Goal: Find specific page/section: Find specific page/section

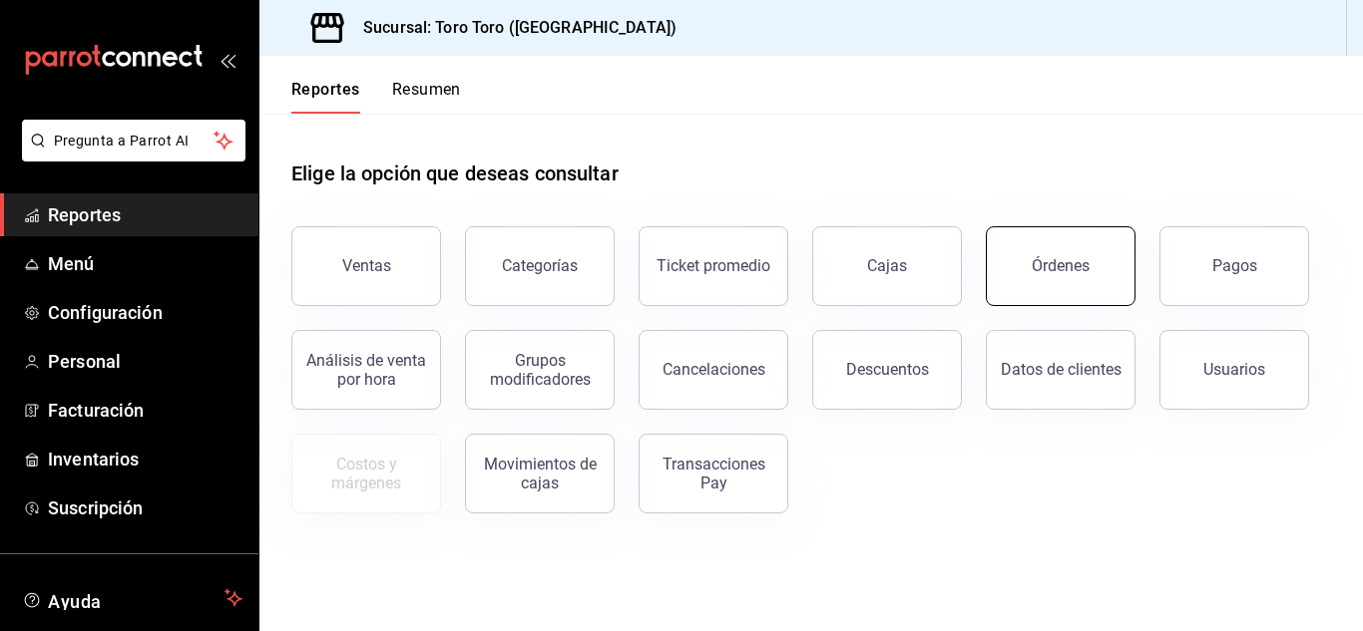
click at [1041, 278] on button "Órdenes" at bounding box center [1061, 266] width 150 height 80
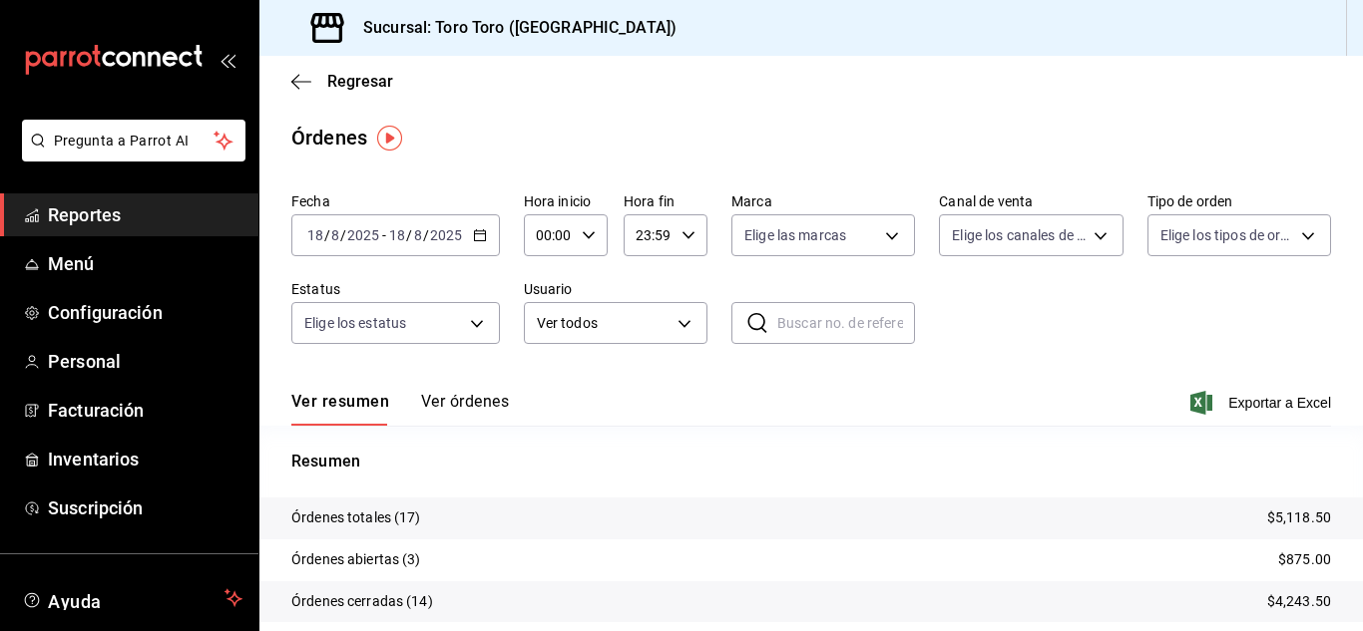
click at [109, 216] on span "Reportes" at bounding box center [145, 214] width 195 height 27
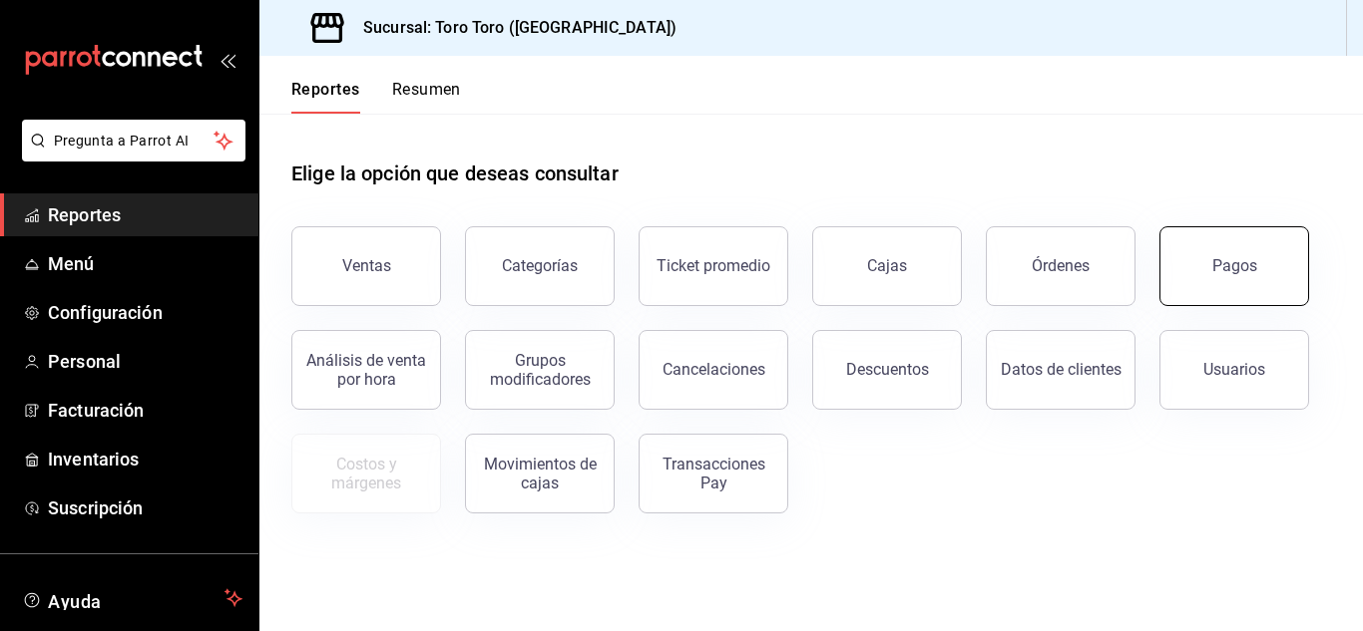
click at [1234, 281] on button "Pagos" at bounding box center [1234, 266] width 150 height 80
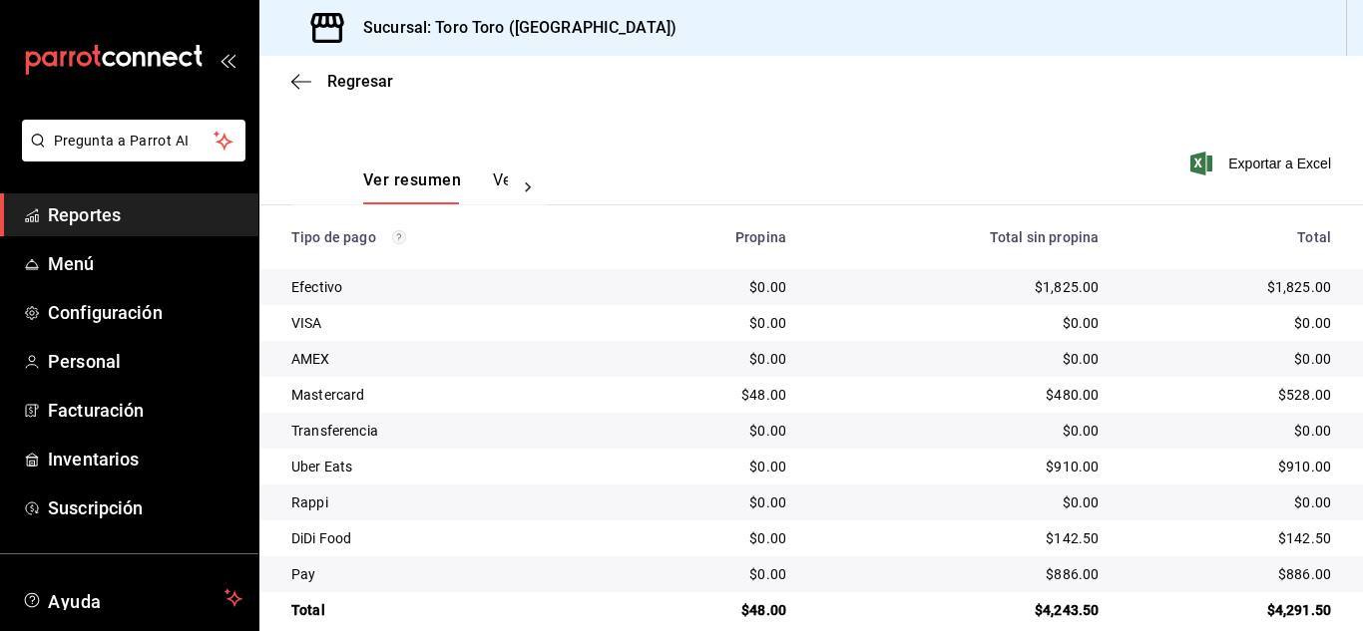
scroll to position [285, 0]
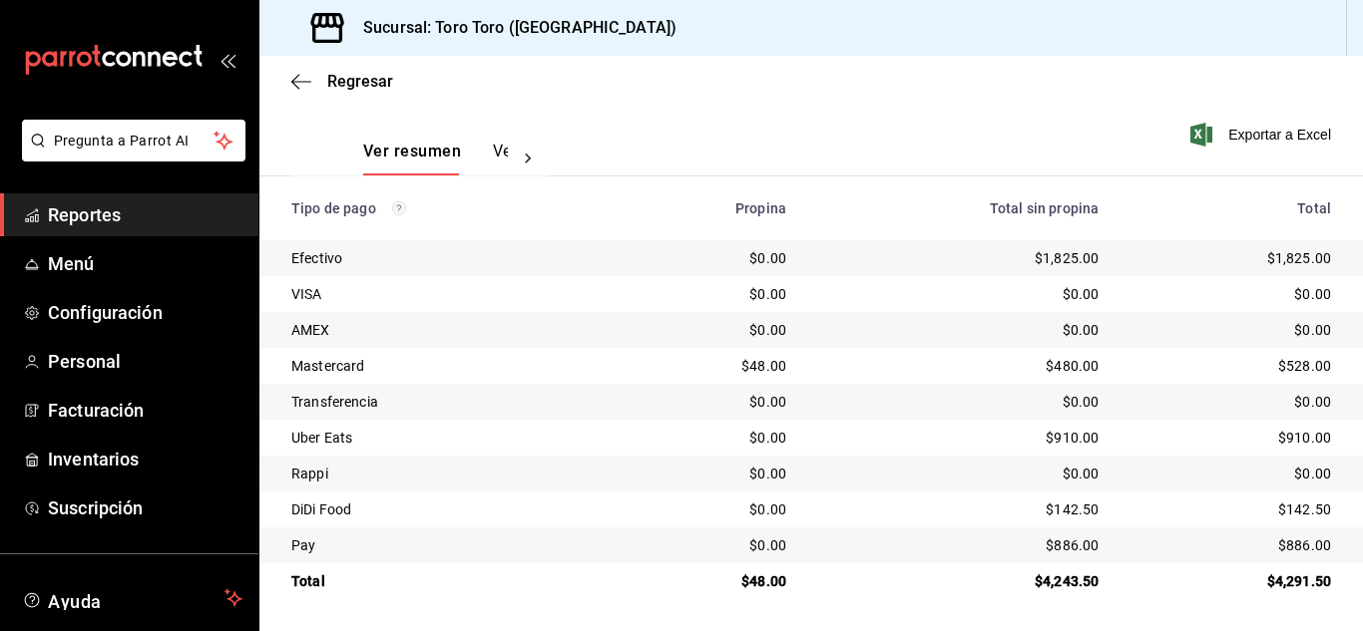
click at [83, 215] on span "Reportes" at bounding box center [145, 214] width 195 height 27
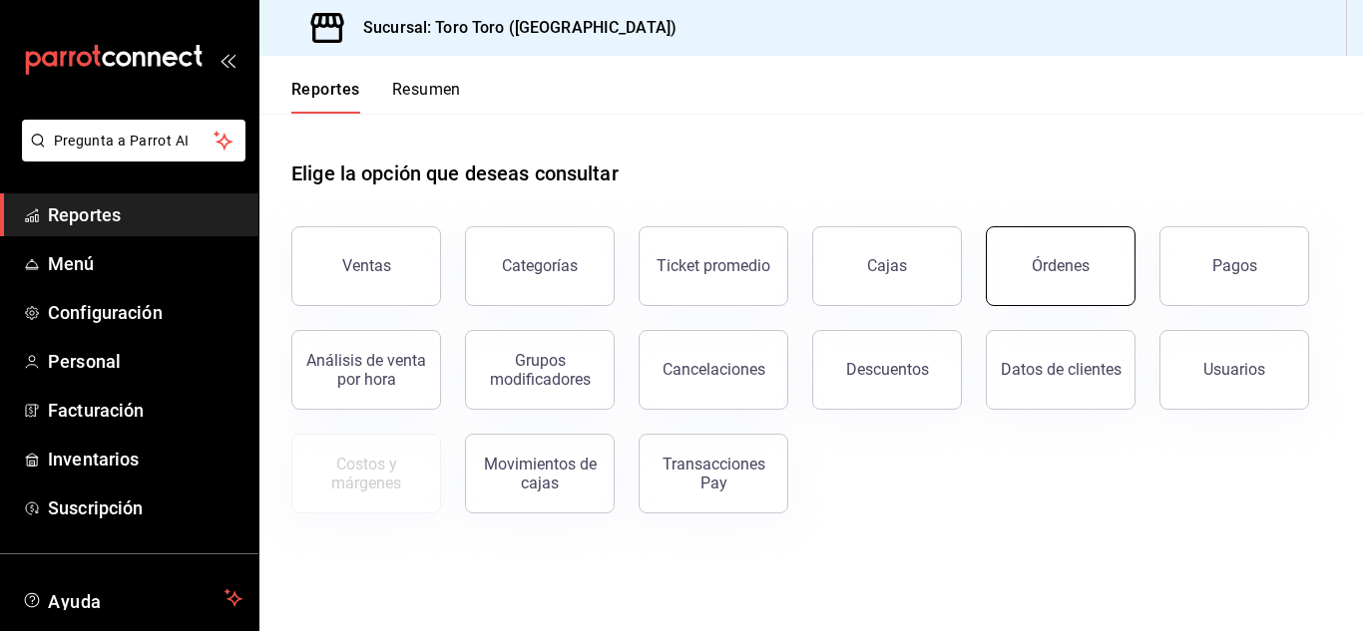
click at [1005, 261] on button "Órdenes" at bounding box center [1061, 266] width 150 height 80
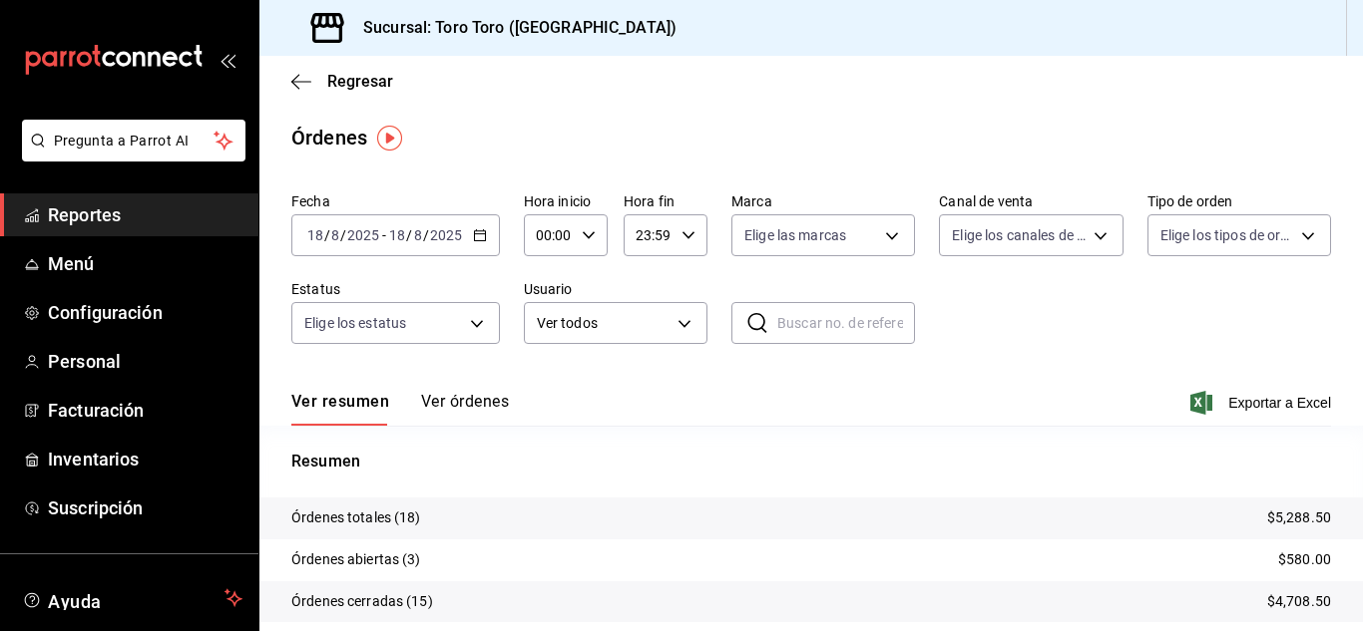
click at [94, 223] on span "Reportes" at bounding box center [145, 214] width 195 height 27
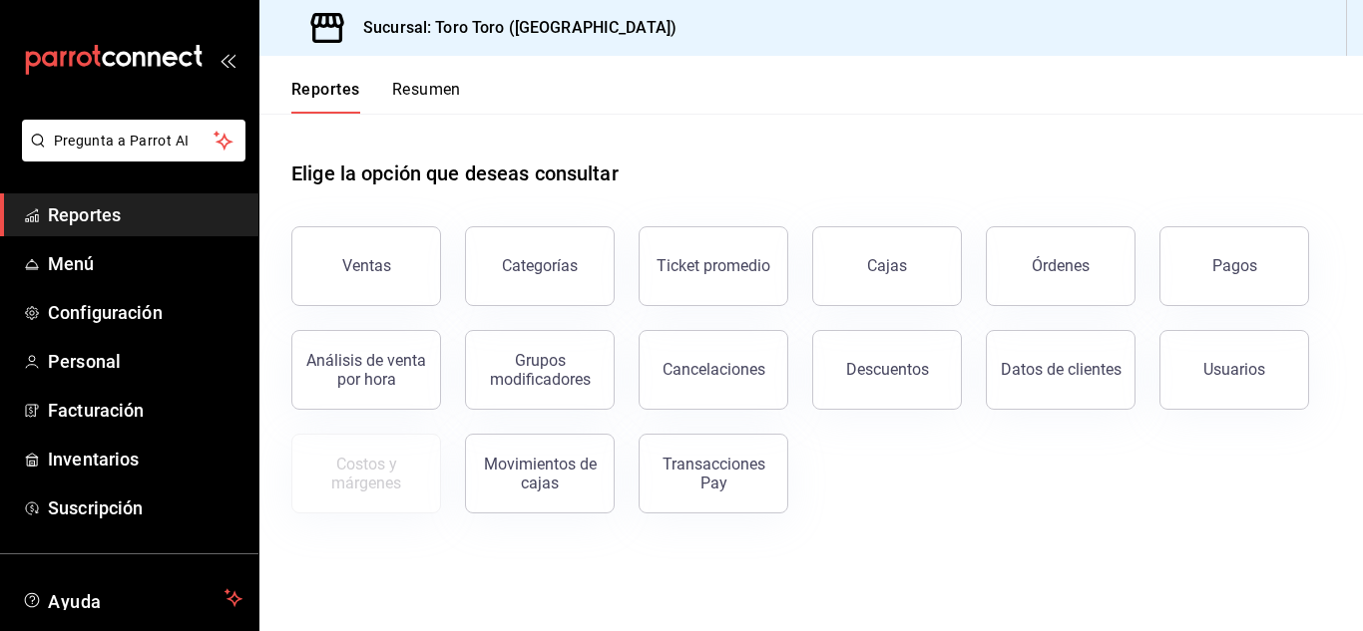
click at [1163, 265] on div "Pagos" at bounding box center [1222, 254] width 174 height 104
click at [1192, 260] on button "Pagos" at bounding box center [1234, 266] width 150 height 80
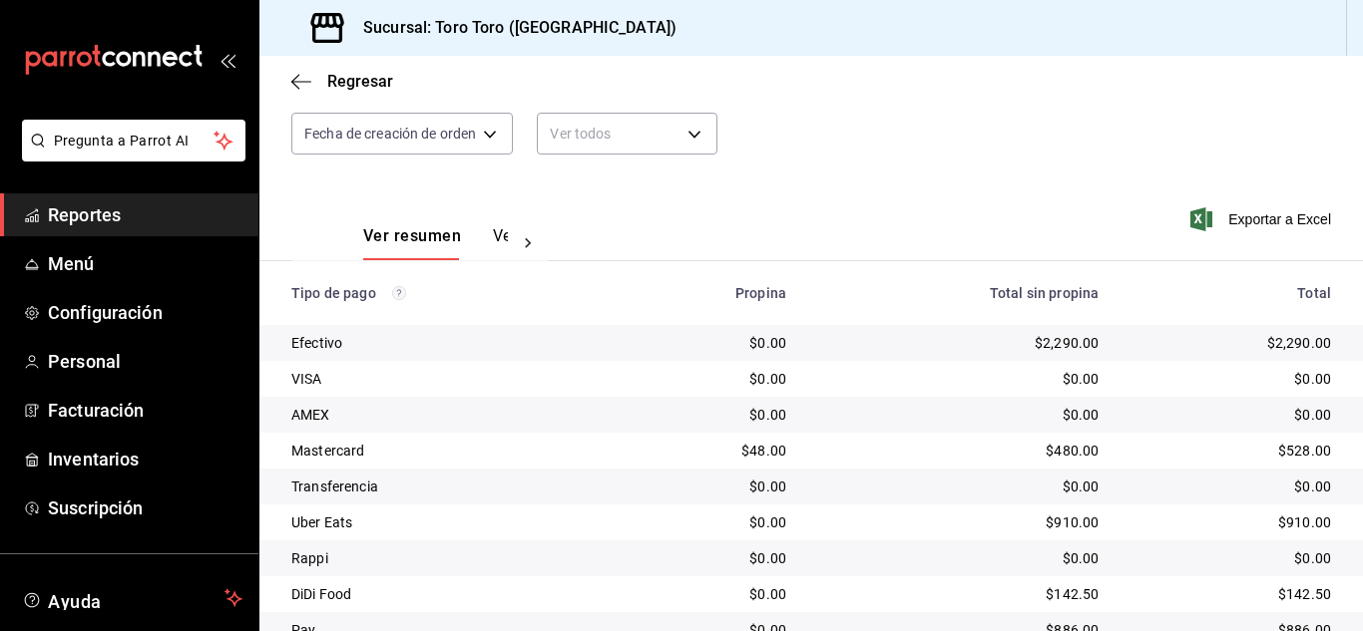
scroll to position [285, 0]
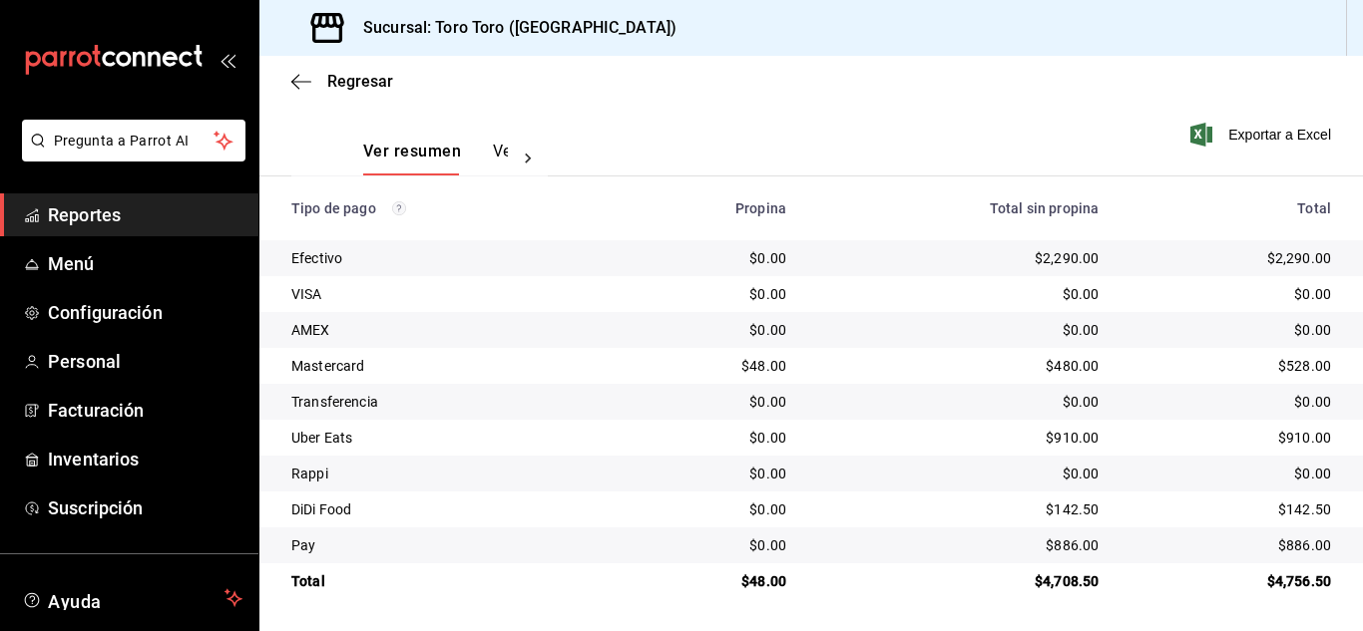
click at [158, 216] on span "Reportes" at bounding box center [145, 214] width 195 height 27
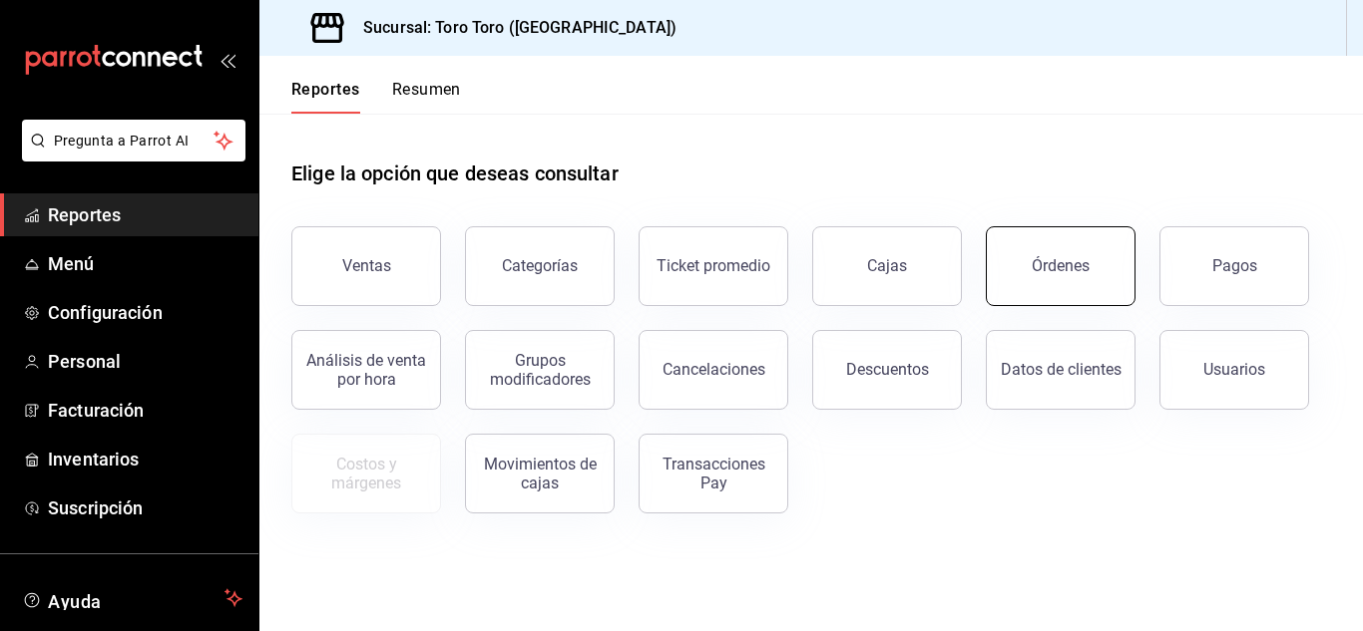
click at [1049, 282] on button "Órdenes" at bounding box center [1061, 266] width 150 height 80
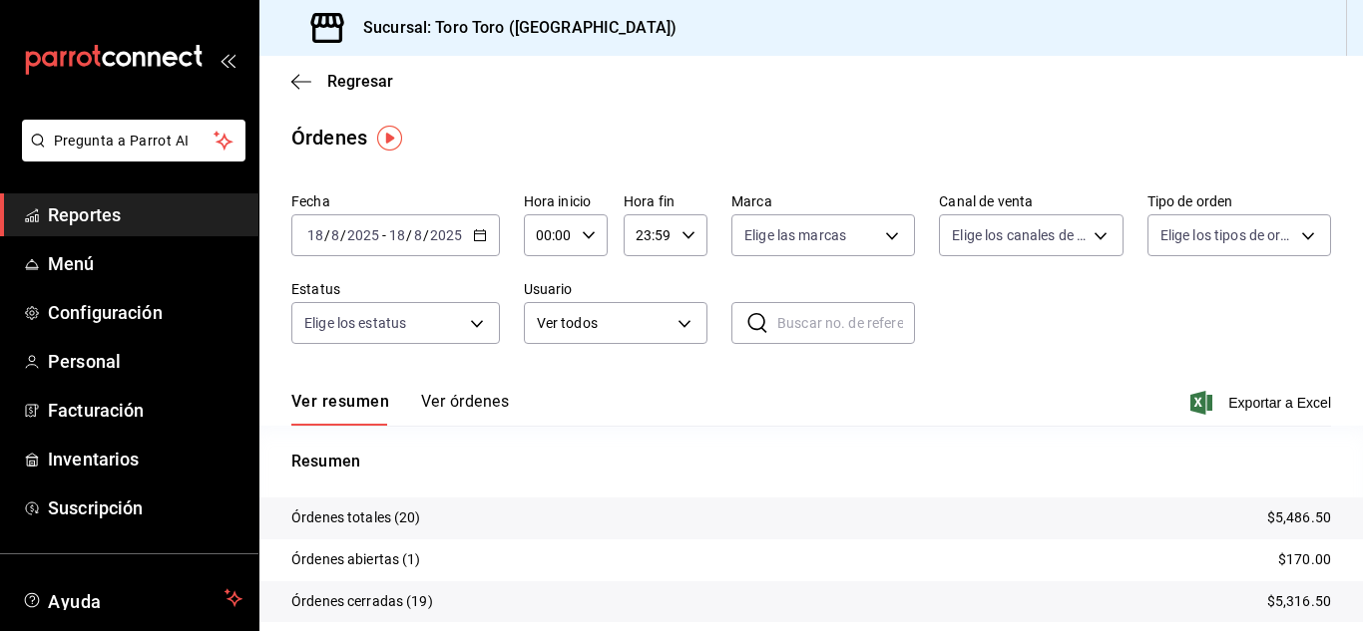
click at [83, 210] on span "Reportes" at bounding box center [145, 214] width 195 height 27
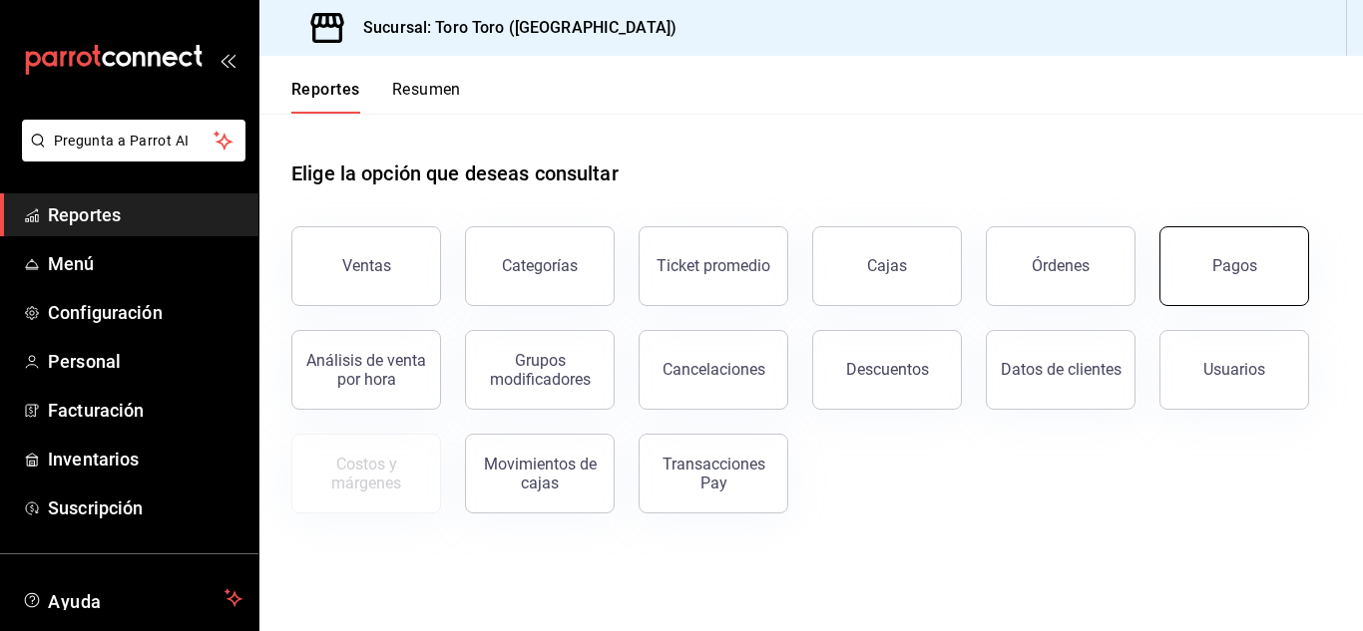
click at [1182, 266] on button "Pagos" at bounding box center [1234, 266] width 150 height 80
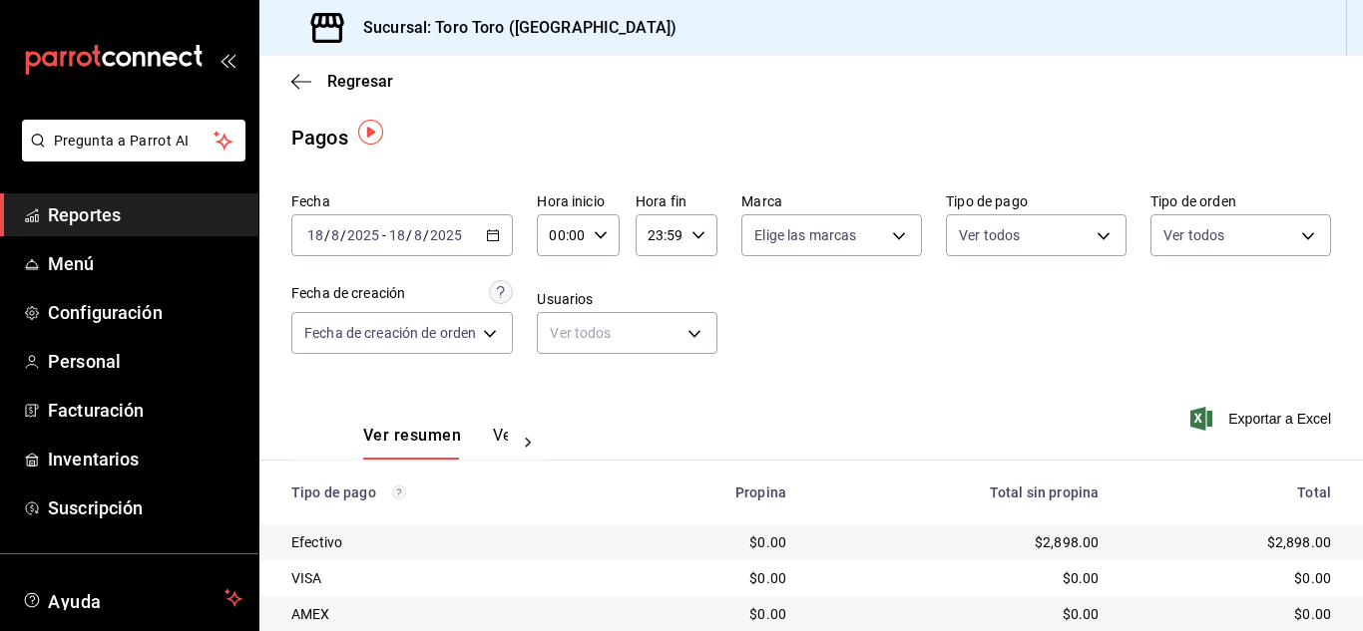
scroll to position [285, 0]
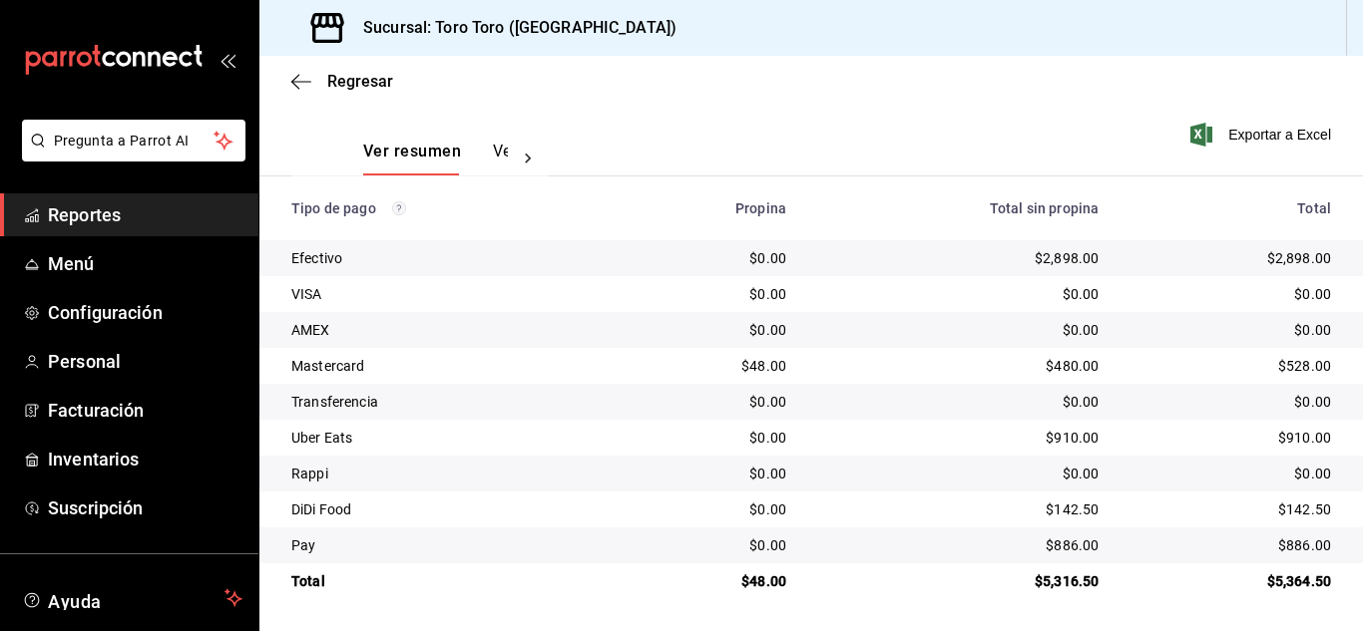
click at [111, 209] on span "Reportes" at bounding box center [145, 214] width 195 height 27
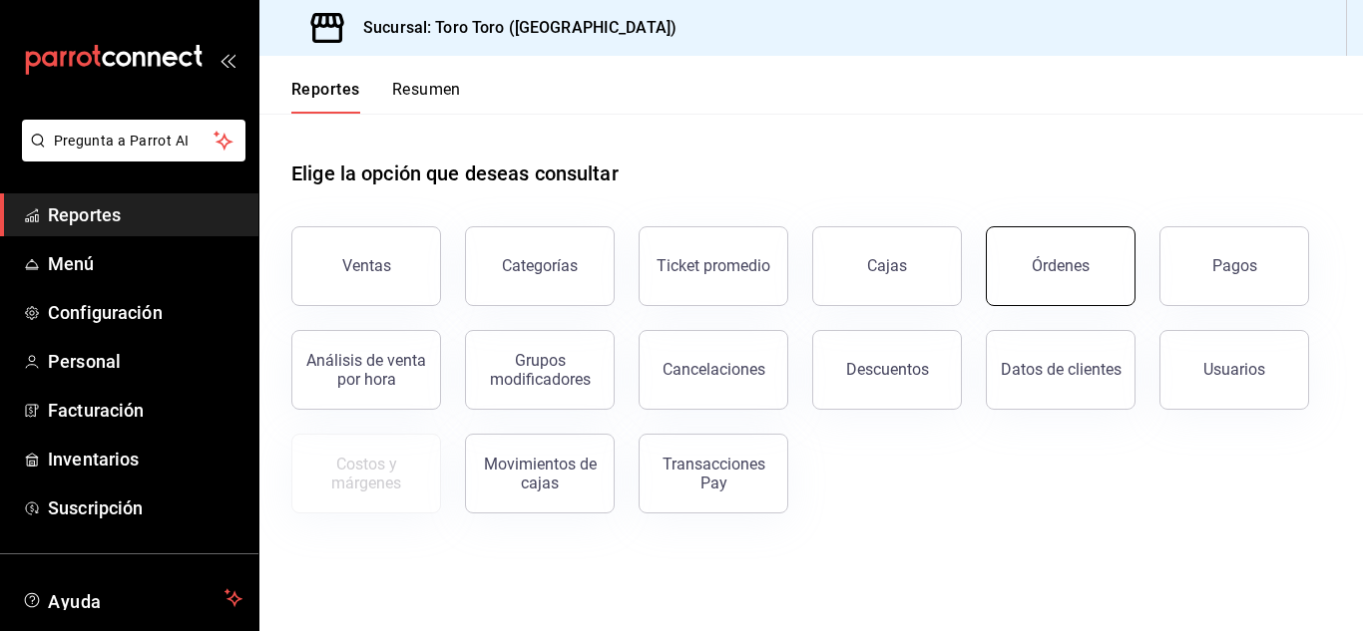
click at [1093, 276] on button "Órdenes" at bounding box center [1061, 266] width 150 height 80
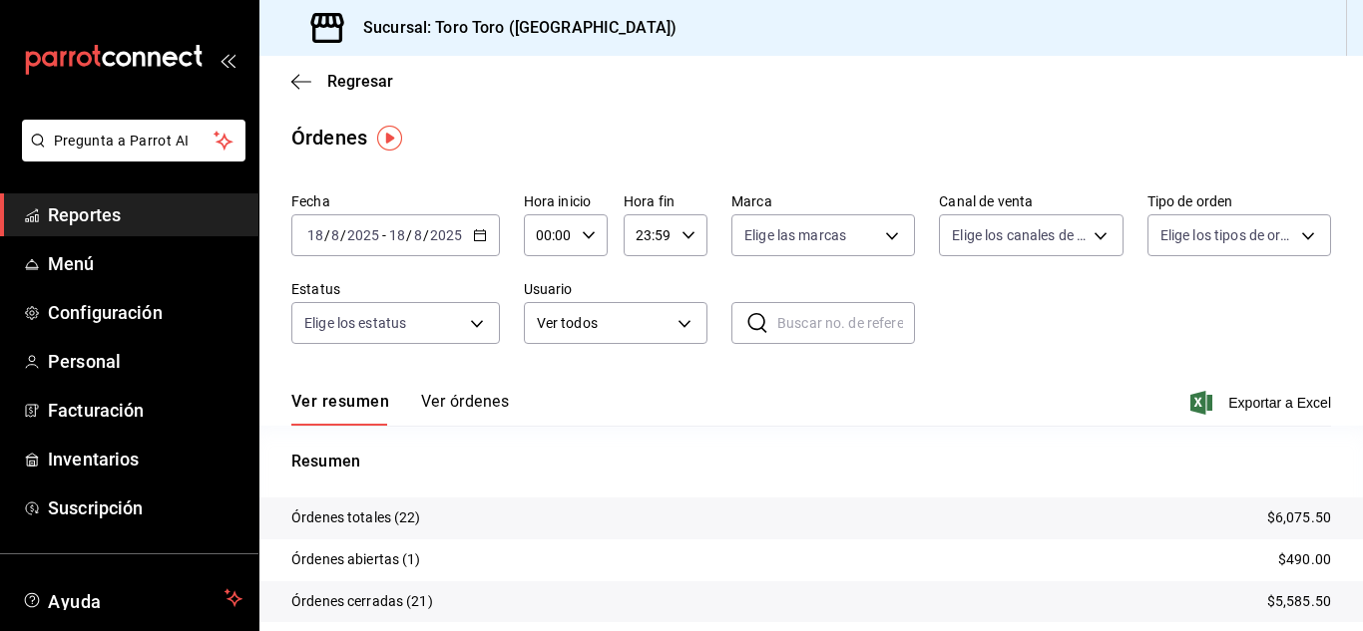
click at [129, 207] on span "Reportes" at bounding box center [145, 214] width 195 height 27
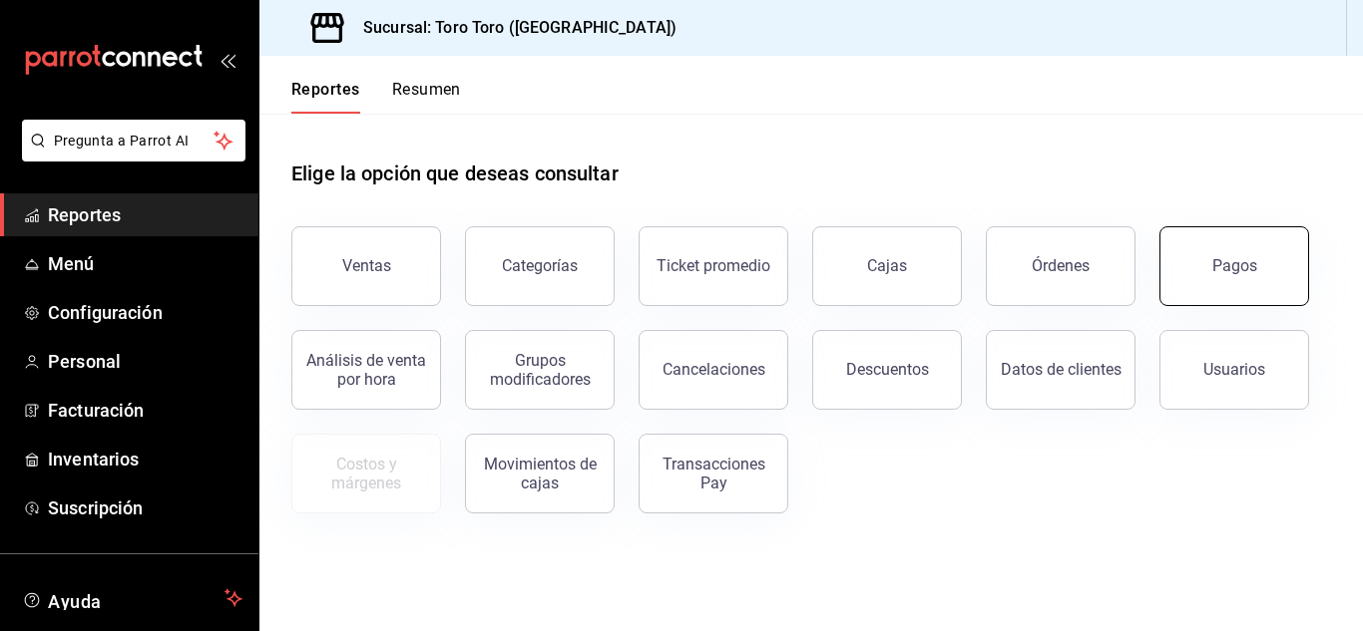
click at [1205, 247] on button "Pagos" at bounding box center [1234, 266] width 150 height 80
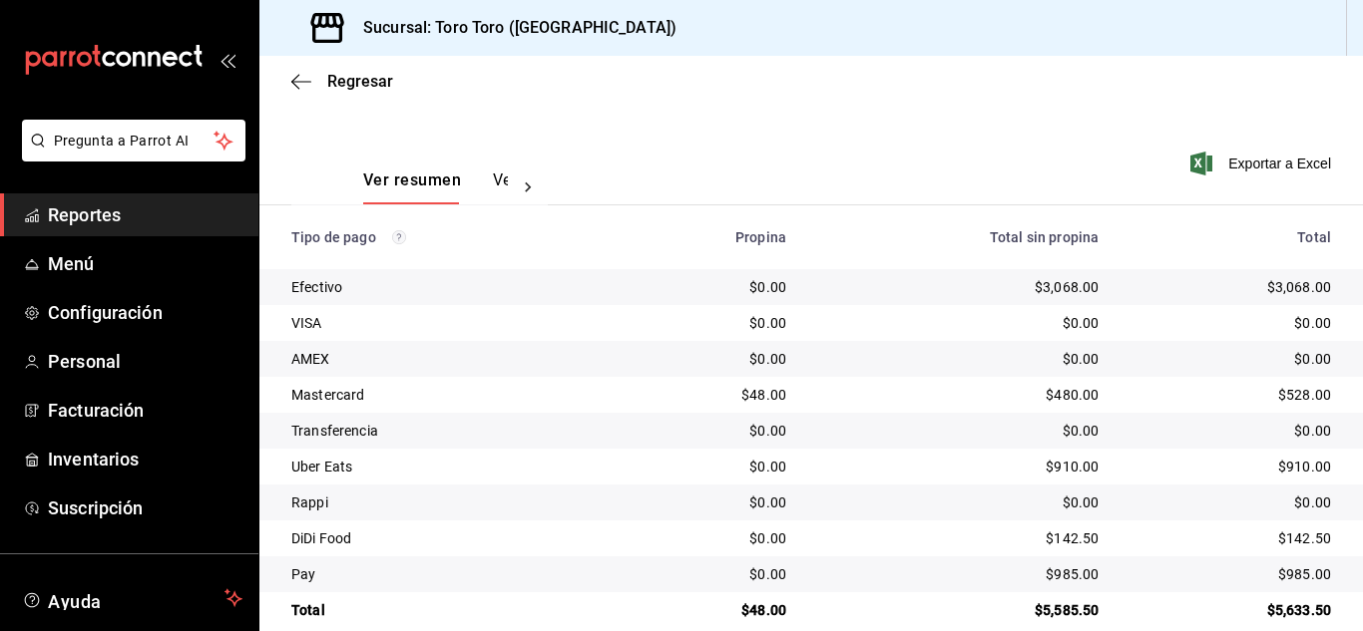
scroll to position [285, 0]
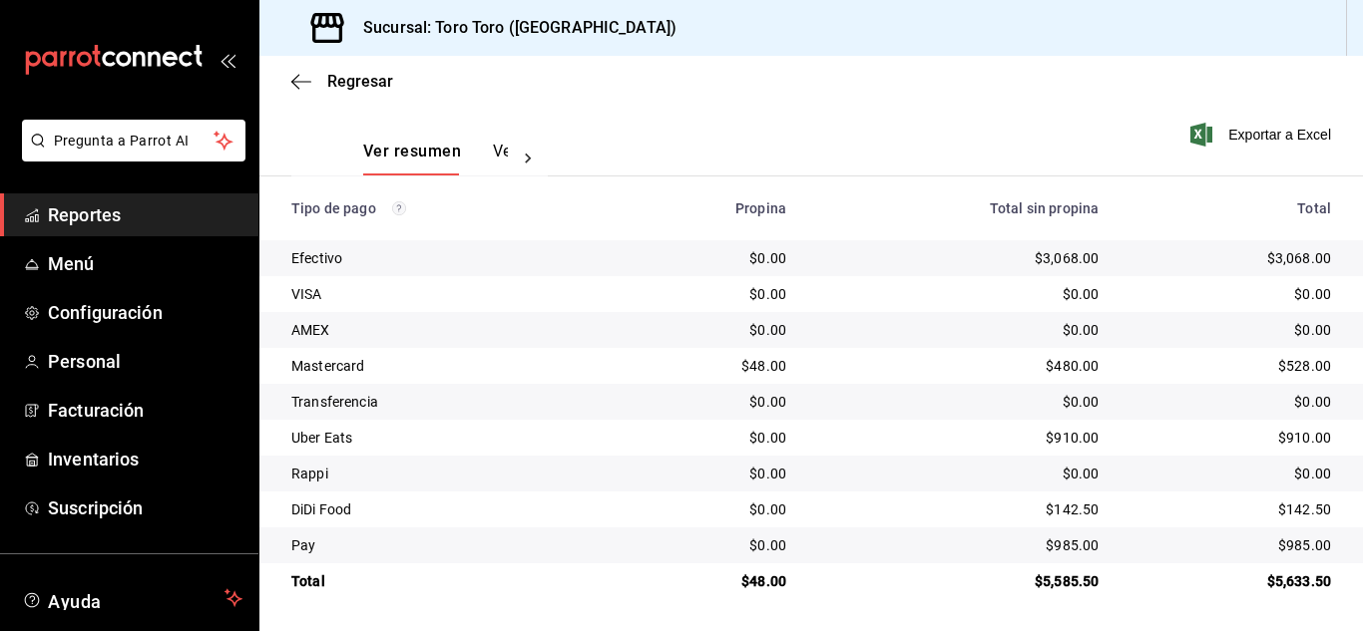
drag, startPoint x: 129, startPoint y: 218, endPoint x: 140, endPoint y: 202, distance: 19.4
click at [131, 218] on span "Reportes" at bounding box center [145, 214] width 195 height 27
